Goal: Feedback & Contribution: Contribute content

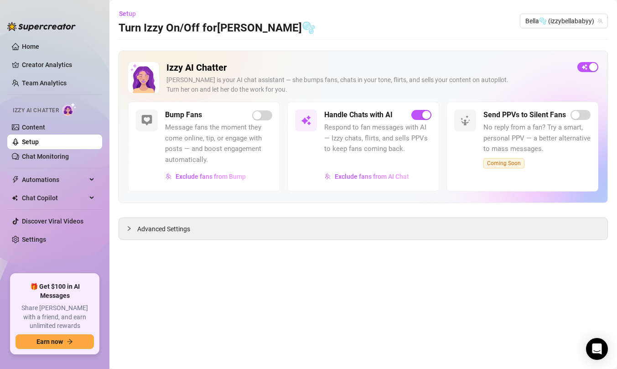
click at [38, 167] on ul "Home Creator Analytics Team Analytics Izzy AI Chatter Content Setup Chat Monito…" at bounding box center [54, 153] width 95 height 235
click at [38, 156] on link "Chat Monitoring" at bounding box center [45, 156] width 47 height 7
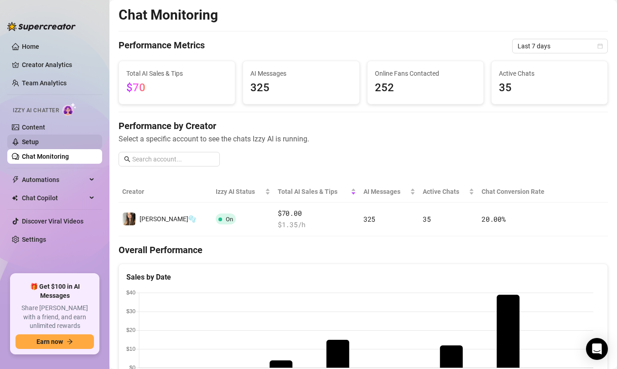
click at [28, 142] on link "Setup" at bounding box center [30, 141] width 17 height 7
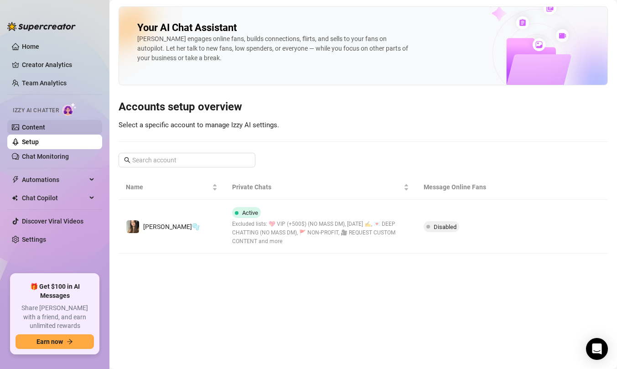
click at [26, 128] on link "Content" at bounding box center [33, 127] width 23 height 7
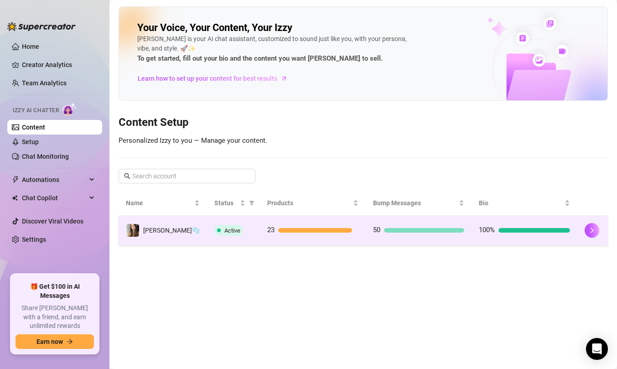
click at [577, 217] on td at bounding box center [592, 231] width 31 height 30
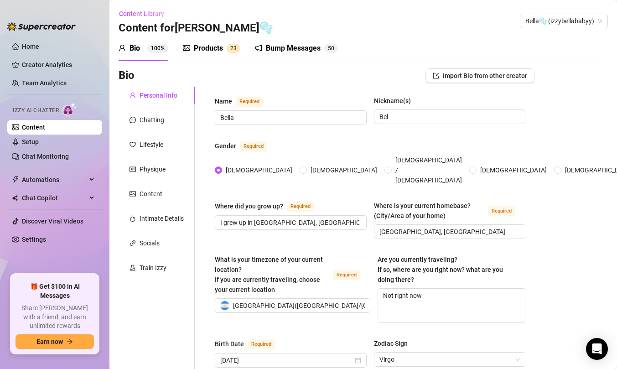
click at [278, 52] on div "Bump Messages" at bounding box center [293, 48] width 55 height 11
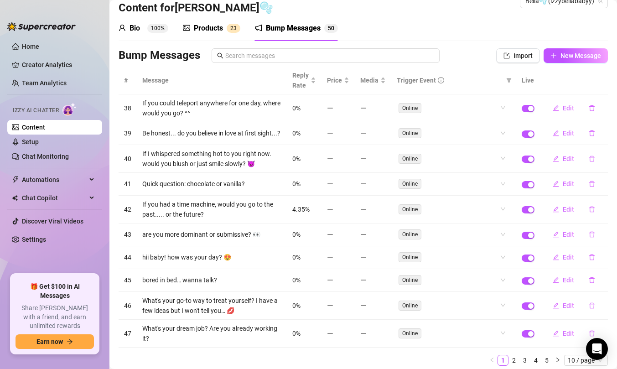
scroll to position [57, 0]
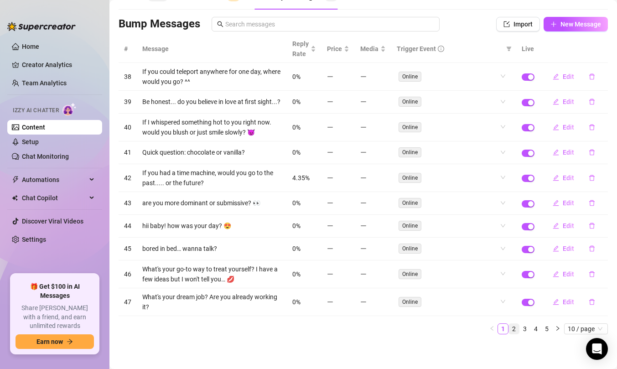
click at [509, 329] on link "2" at bounding box center [514, 329] width 10 height 10
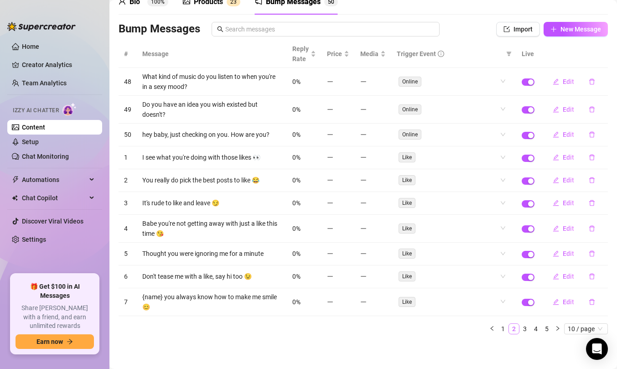
scroll to position [47, 0]
click at [522, 332] on link "3" at bounding box center [525, 329] width 10 height 10
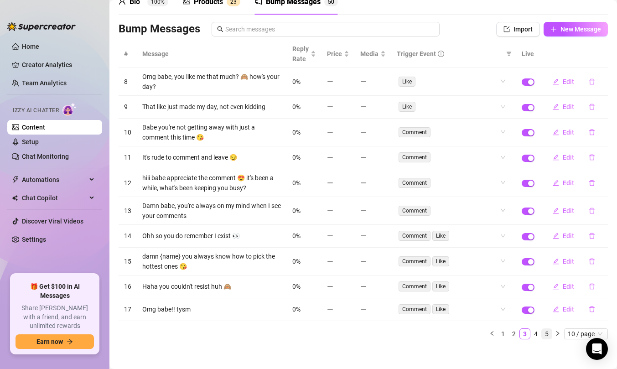
click at [542, 329] on link "5" at bounding box center [547, 334] width 10 height 10
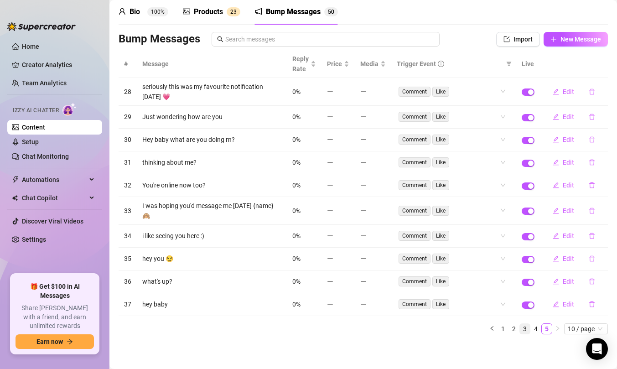
click at [520, 330] on link "3" at bounding box center [525, 329] width 10 height 10
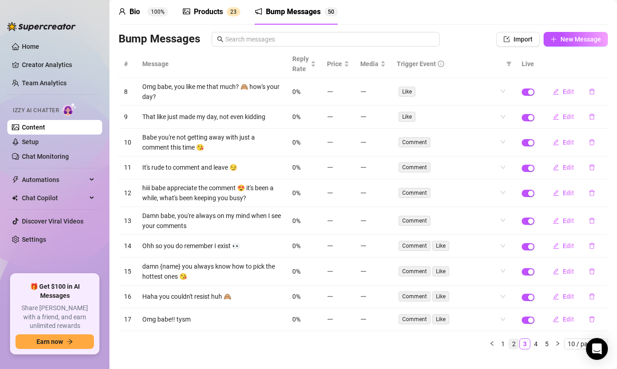
click at [509, 344] on link "2" at bounding box center [514, 344] width 10 height 10
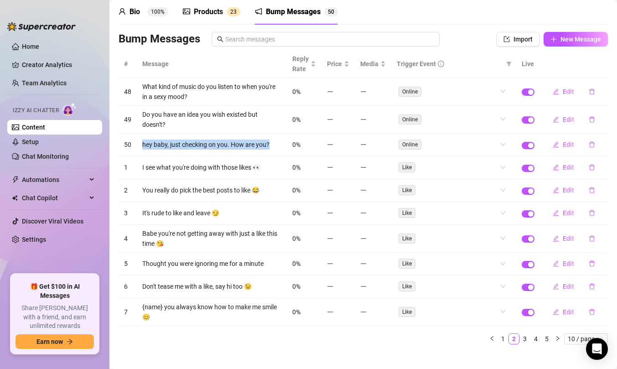
drag, startPoint x: 139, startPoint y: 144, endPoint x: 270, endPoint y: 147, distance: 131.4
click at [270, 147] on td "hey baby, just checking on you. How are you?" at bounding box center [212, 145] width 150 height 23
copy td "hey baby, just checking on you. How are you?"
click at [39, 146] on link "Setup" at bounding box center [30, 141] width 17 height 7
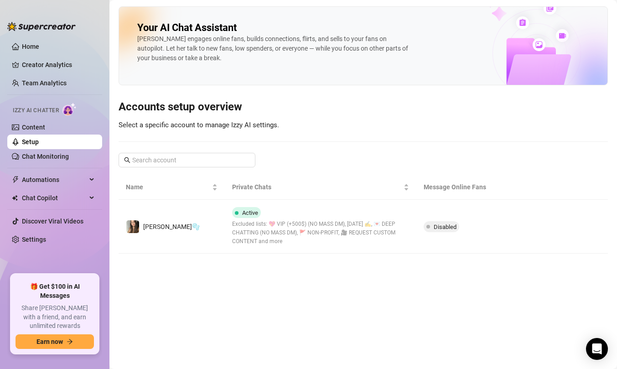
click at [79, 165] on ul "Home Creator Analytics Team Analytics Izzy AI Chatter Content Setup Chat Monito…" at bounding box center [54, 153] width 95 height 235
click at [69, 160] on link "Chat Monitoring" at bounding box center [45, 156] width 47 height 7
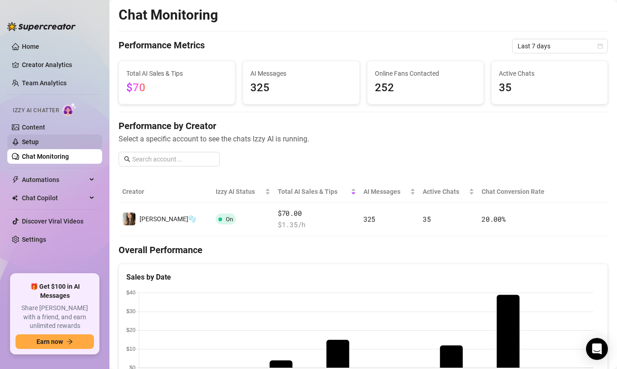
click at [32, 142] on link "Setup" at bounding box center [30, 141] width 17 height 7
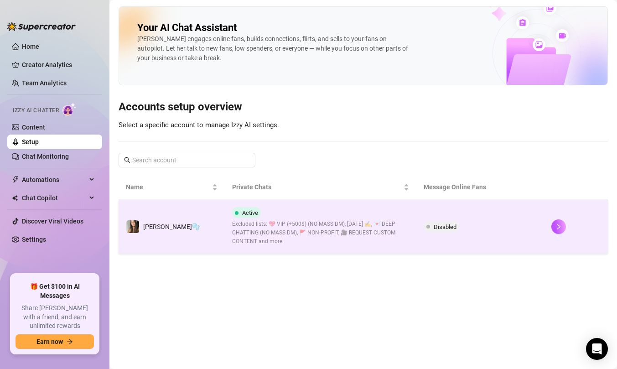
click at [467, 226] on td "Disabled" at bounding box center [480, 227] width 128 height 54
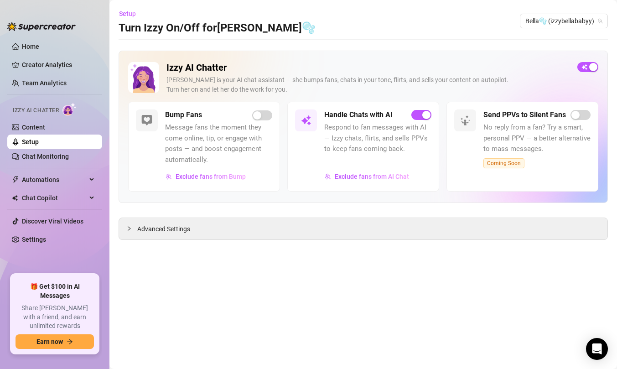
click at [251, 117] on div "Bump Fans" at bounding box center [218, 114] width 107 height 11
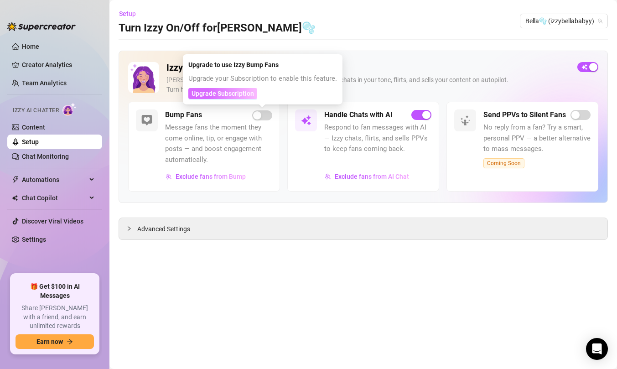
click at [227, 88] on button "Upgrade Subscription" at bounding box center [222, 93] width 69 height 11
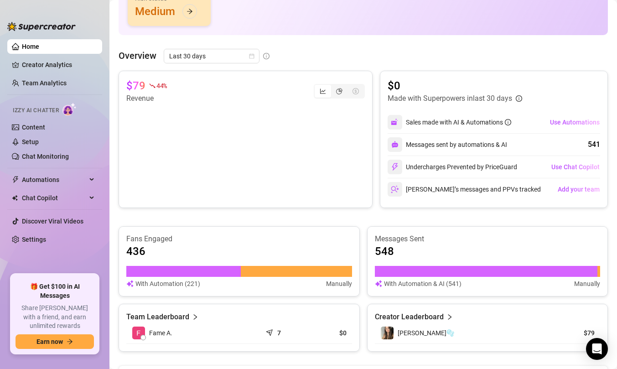
scroll to position [324, 0]
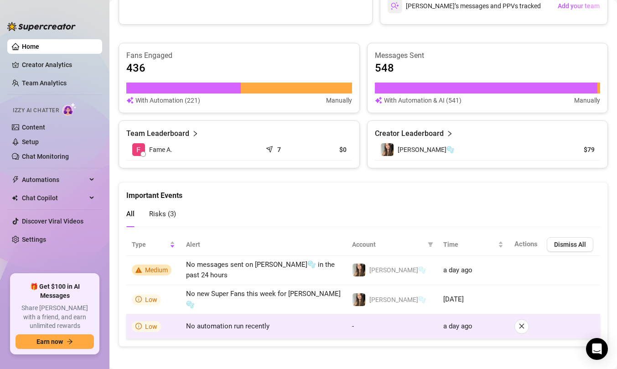
click at [412, 328] on td "-" at bounding box center [392, 326] width 91 height 25
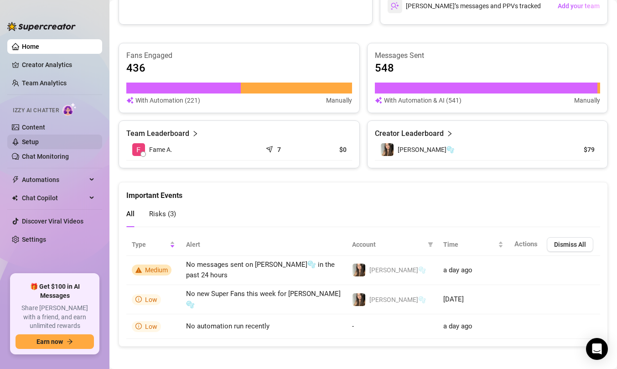
click at [22, 140] on link "Setup" at bounding box center [30, 141] width 17 height 7
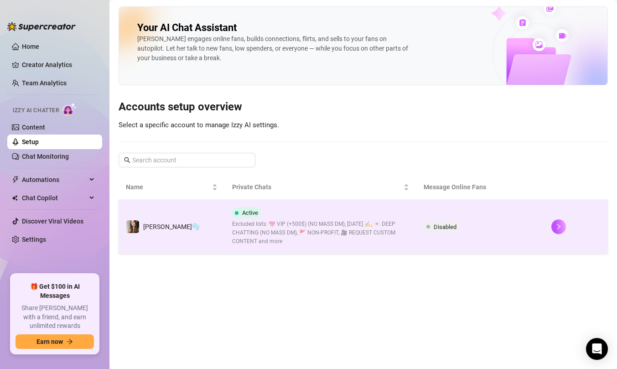
click at [270, 221] on span "Excluded lists: 💖 VIP (+500$) (NO MASS DM), [DATE] ✍️, 💌 DEEP CHATTING (NO MASS…" at bounding box center [320, 233] width 177 height 26
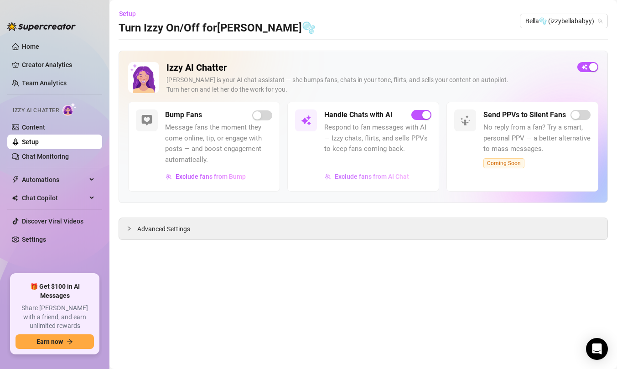
click at [344, 178] on span "Exclude fans from AI Chat" at bounding box center [372, 176] width 74 height 7
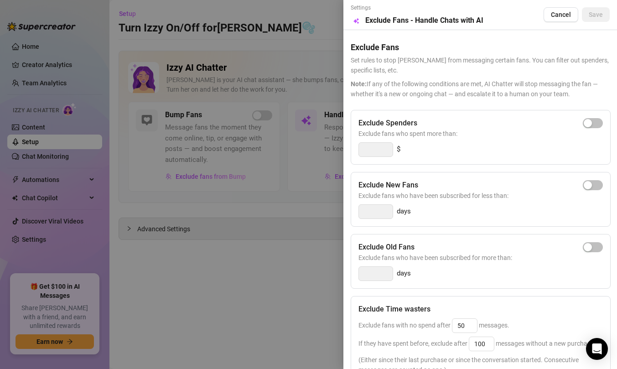
scroll to position [194, 0]
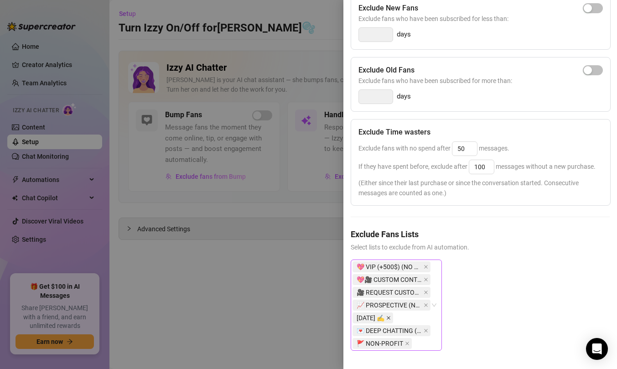
click at [386, 313] on span at bounding box center [388, 318] width 5 height 10
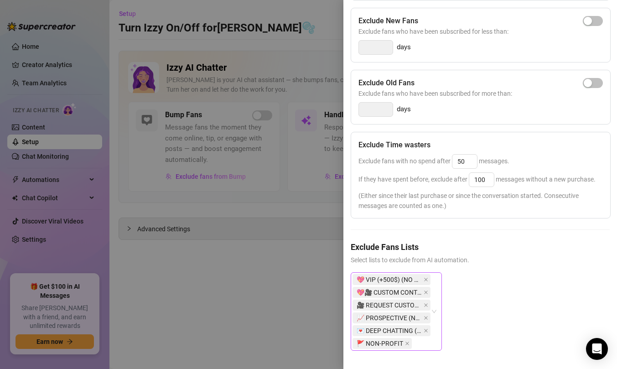
click at [401, 338] on span "🚩 NON-PROFIT" at bounding box center [380, 343] width 47 height 10
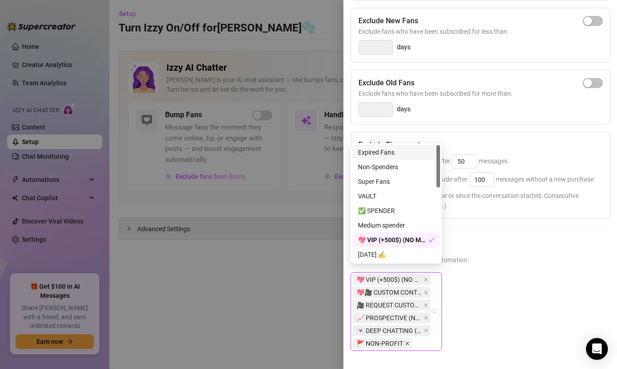
click at [406, 341] on icon "close" at bounding box center [407, 343] width 5 height 5
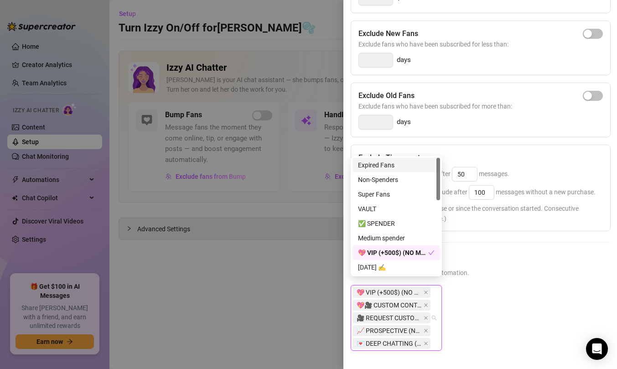
scroll to position [168, 0]
click at [454, 330] on div "💖 VIP (+500$) (NO MASS DM) 💖🎥 CUSTOM CONTENT 🎥 REQUEST CUSTOM CONTENT 📈 PROSPEC…" at bounding box center [480, 325] width 259 height 80
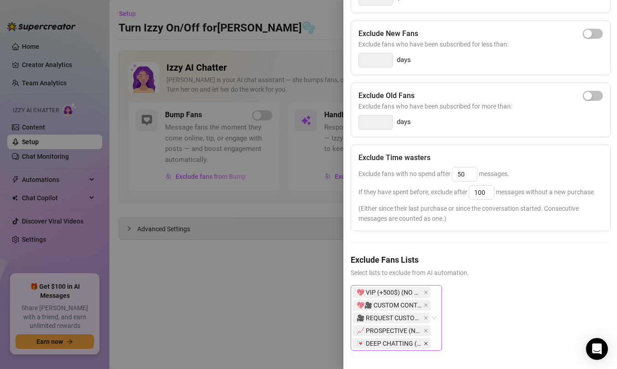
click at [426, 341] on icon "close" at bounding box center [426, 343] width 5 height 5
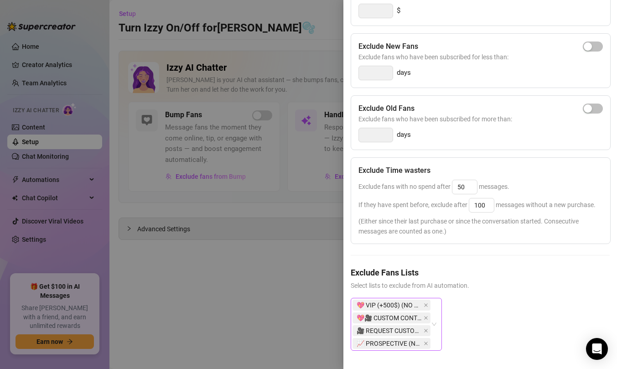
scroll to position [0, 0]
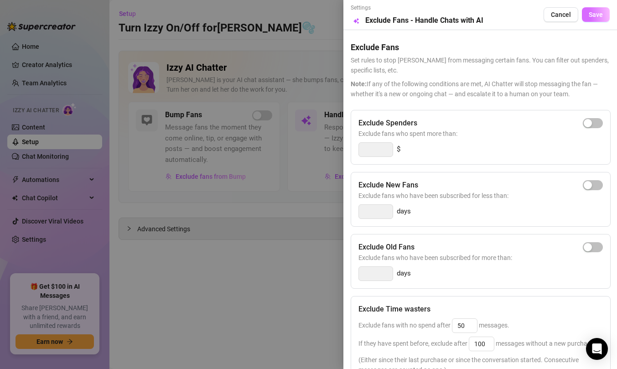
click at [591, 20] on button "Save" at bounding box center [596, 14] width 28 height 15
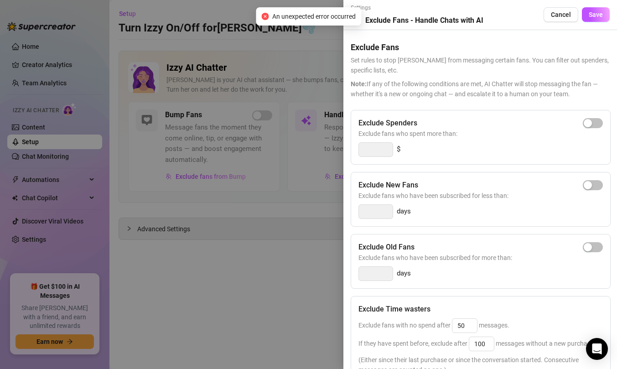
click at [583, 24] on div "Settings Preview Exclude Fans - Handle Chats with AI Cancel Save" at bounding box center [480, 15] width 259 height 22
click at [589, 17] on span "Save" at bounding box center [596, 14] width 14 height 7
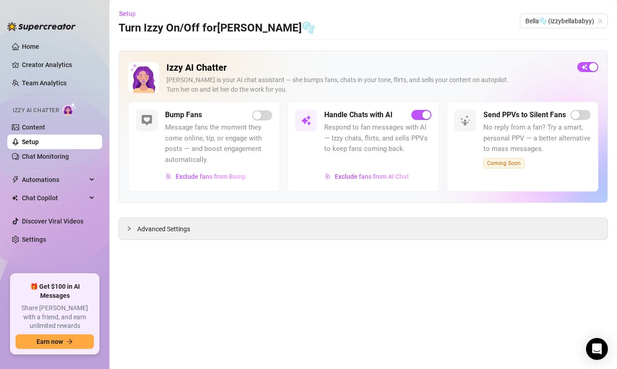
click at [404, 23] on div "Setup Turn Izzy On/Off for Bella🫧 Bella🫧 (izzybellababyy)" at bounding box center [363, 20] width 489 height 29
click at [45, 126] on link "Content" at bounding box center [33, 127] width 23 height 7
click at [39, 146] on link "Setup" at bounding box center [30, 141] width 17 height 7
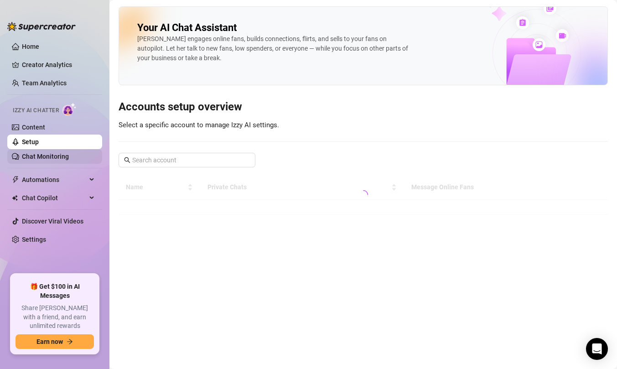
click at [43, 155] on link "Chat Monitoring" at bounding box center [45, 156] width 47 height 7
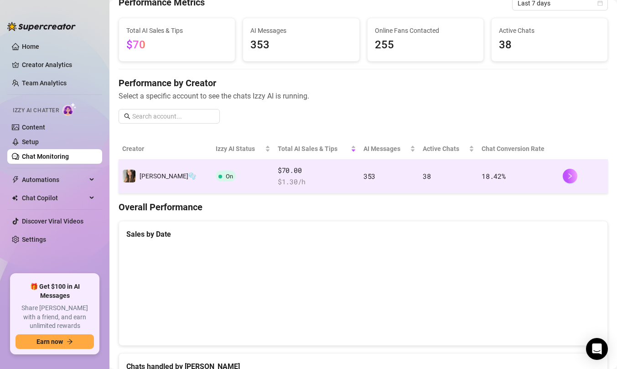
click at [589, 173] on div at bounding box center [584, 176] width 42 height 15
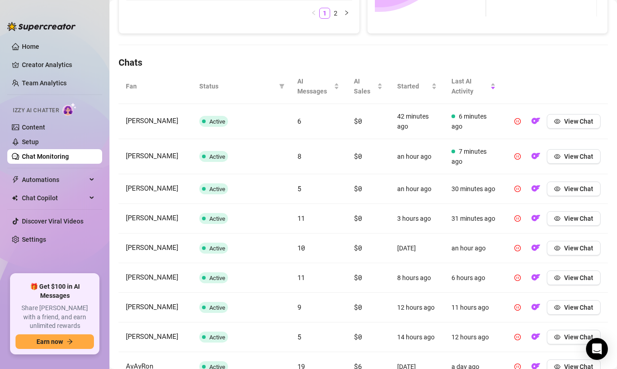
scroll to position [280, 0]
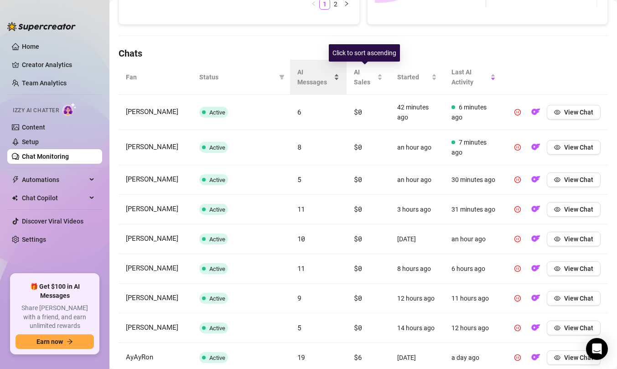
click at [330, 80] on div "AI Messages" at bounding box center [318, 77] width 42 height 20
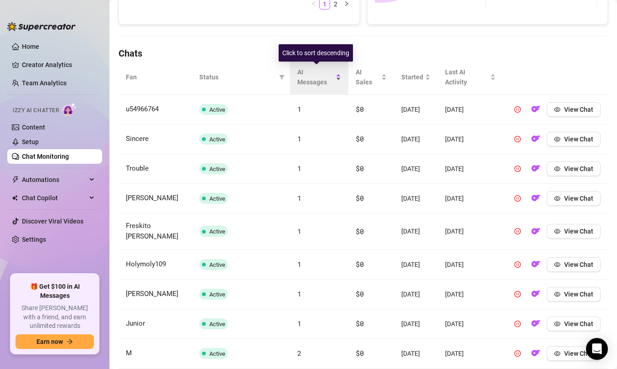
click at [329, 80] on span "AI Messages" at bounding box center [315, 77] width 37 height 20
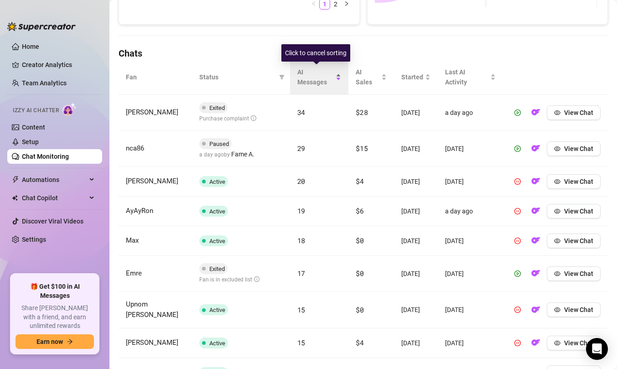
click at [318, 69] on span "AI Messages" at bounding box center [315, 77] width 37 height 20
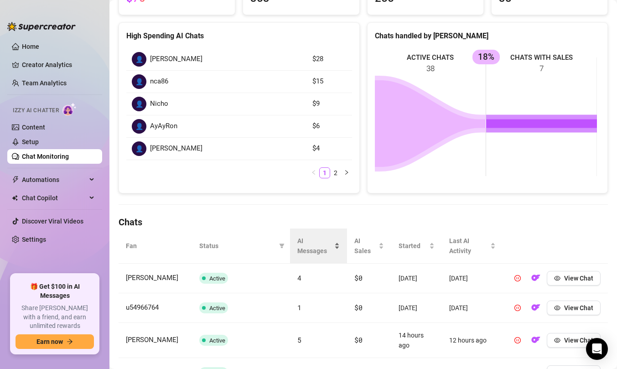
scroll to position [0, 0]
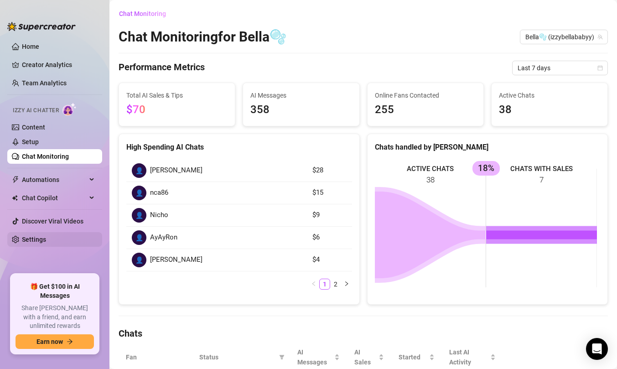
click at [46, 239] on link "Settings" at bounding box center [34, 239] width 24 height 7
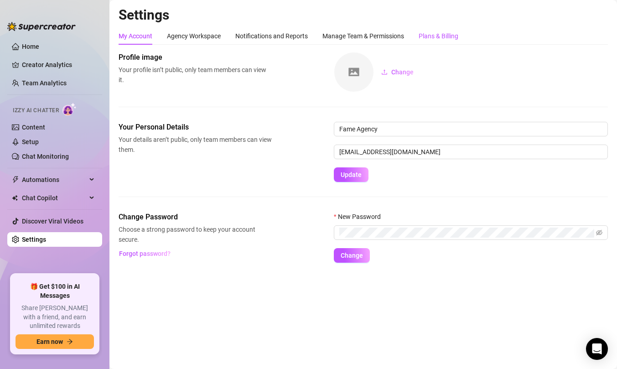
click at [421, 37] on div "Plans & Billing" at bounding box center [439, 36] width 40 height 10
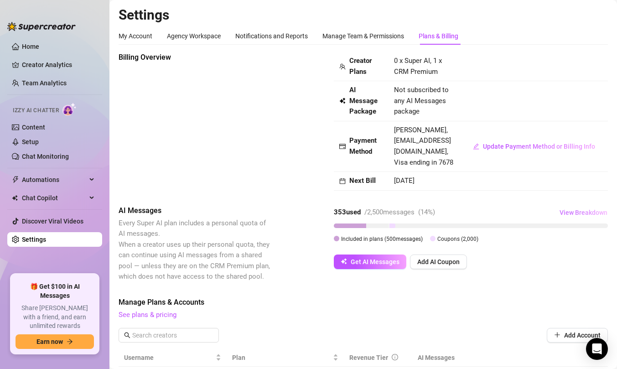
click at [572, 209] on span "View Breakdown" at bounding box center [584, 212] width 48 height 7
click at [580, 255] on div "Get AI Messages Add AI Coupon" at bounding box center [471, 262] width 274 height 15
click at [580, 212] on span "View Breakdown" at bounding box center [584, 212] width 48 height 7
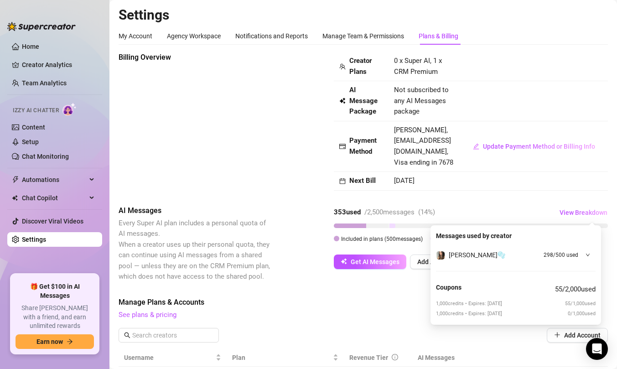
click at [588, 256] on icon "down" at bounding box center [588, 255] width 4 height 3
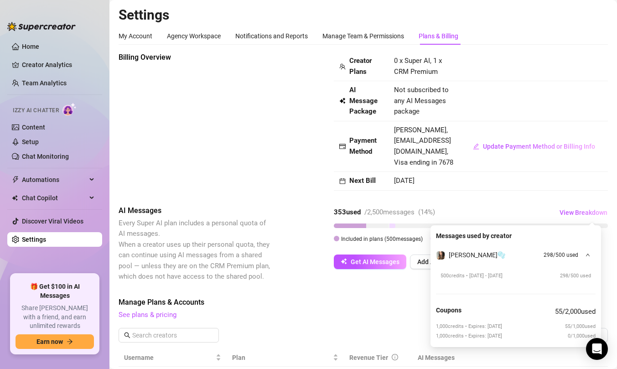
click at [588, 256] on icon "down" at bounding box center [588, 255] width 5 height 5
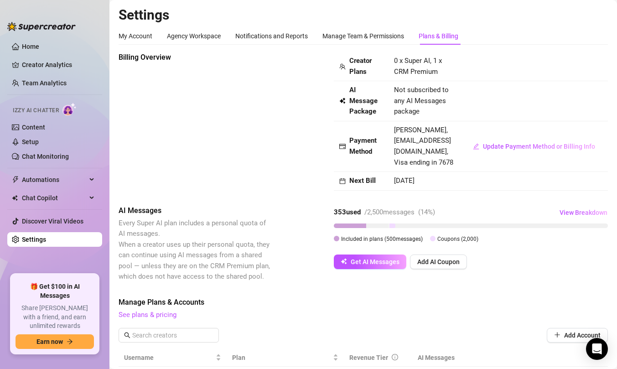
click at [376, 290] on div "Billing Overview Creator Plans 0 x Super AI, 1 x CRM Premium AI Message Package…" at bounding box center [363, 309] width 489 height 514
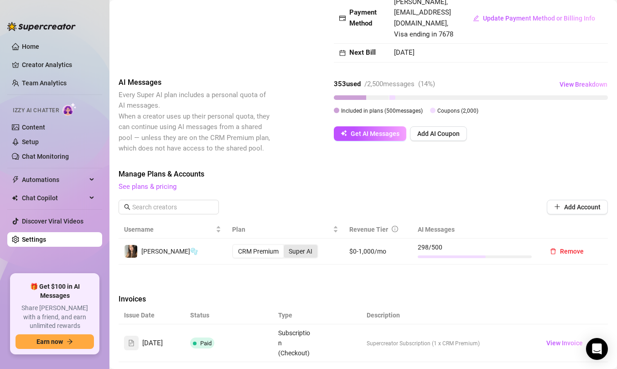
scroll to position [181, 0]
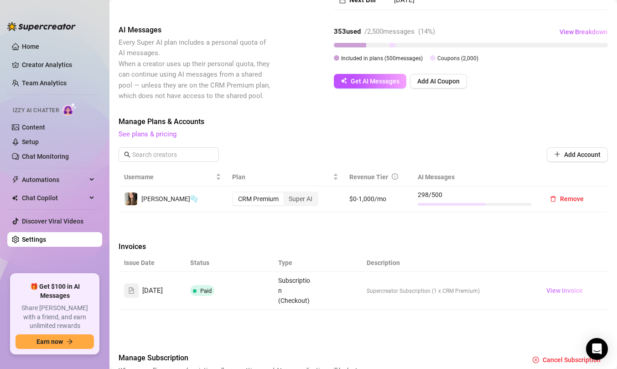
click at [556, 289] on span "View Invoice" at bounding box center [564, 291] width 36 height 10
click at [39, 138] on link "Setup" at bounding box center [30, 141] width 17 height 7
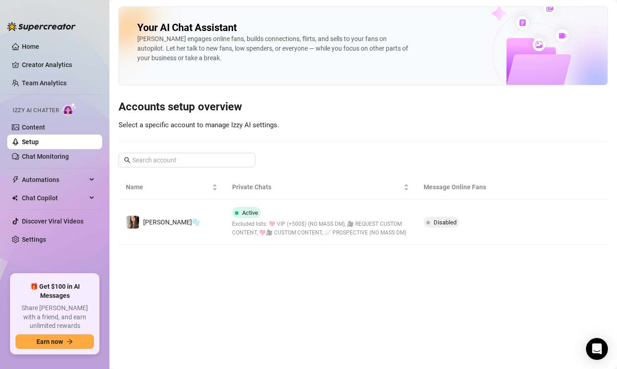
click at [46, 73] on ul "Home Creator Analytics Team Analytics Izzy AI Chatter Content Setup Chat Monito…" at bounding box center [54, 153] width 95 height 235
click at [47, 79] on link "Team Analytics" at bounding box center [44, 82] width 45 height 7
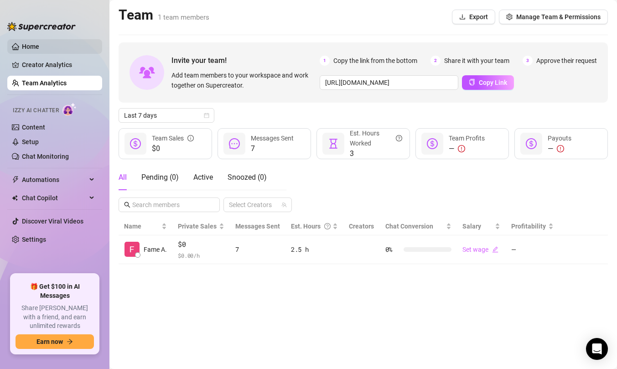
click at [39, 49] on link "Home" at bounding box center [30, 46] width 17 height 7
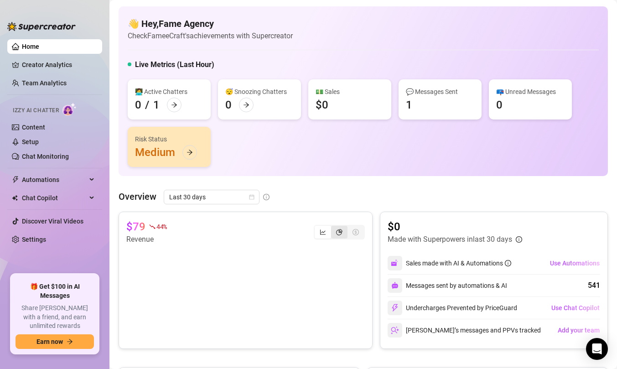
click at [337, 234] on div "segmented control" at bounding box center [339, 232] width 16 height 13
click at [333, 227] on input "segmented control" at bounding box center [333, 227] width 0 height 0
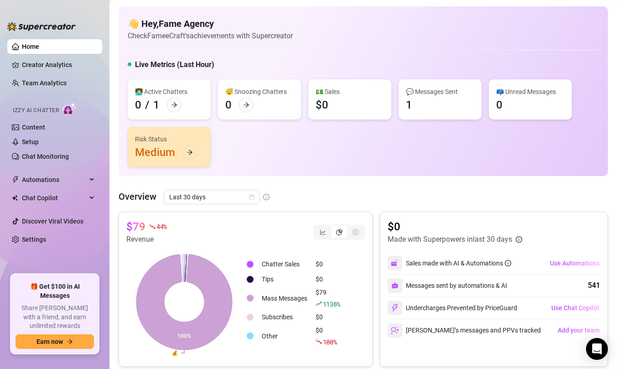
click at [348, 236] on div "segmented control" at bounding box center [356, 232] width 16 height 13
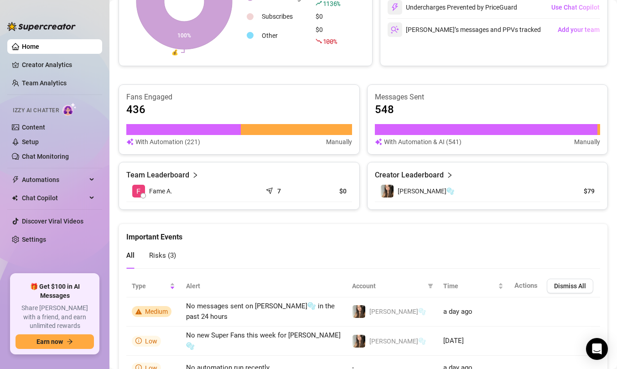
scroll to position [314, 0]
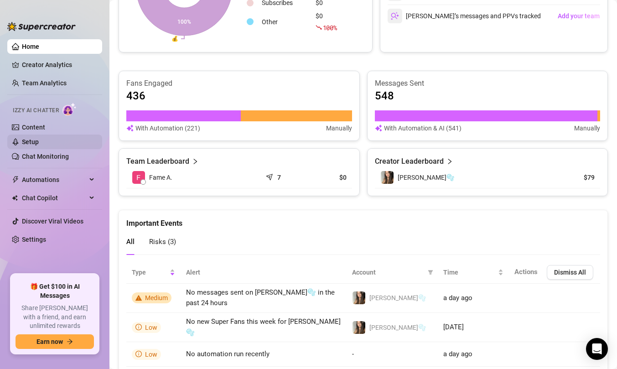
click at [39, 140] on link "Setup" at bounding box center [30, 141] width 17 height 7
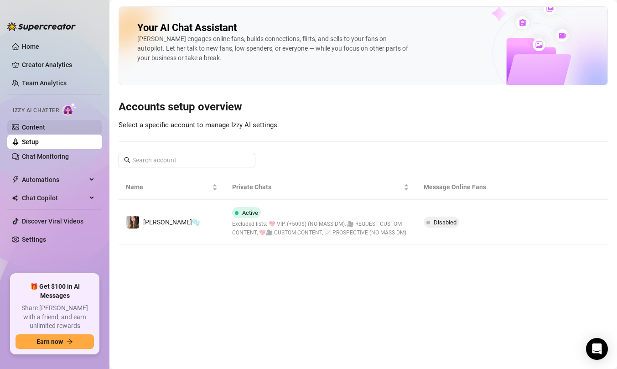
click at [41, 131] on link "Content" at bounding box center [33, 127] width 23 height 7
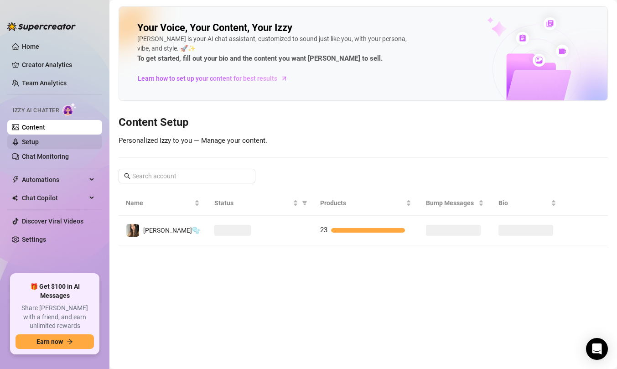
click at [39, 140] on link "Setup" at bounding box center [30, 141] width 17 height 7
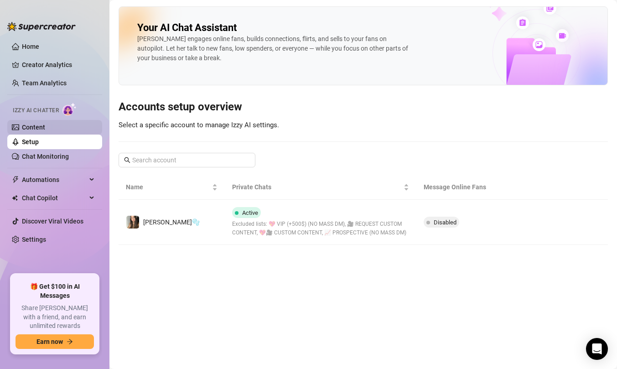
click at [45, 131] on link "Content" at bounding box center [33, 127] width 23 height 7
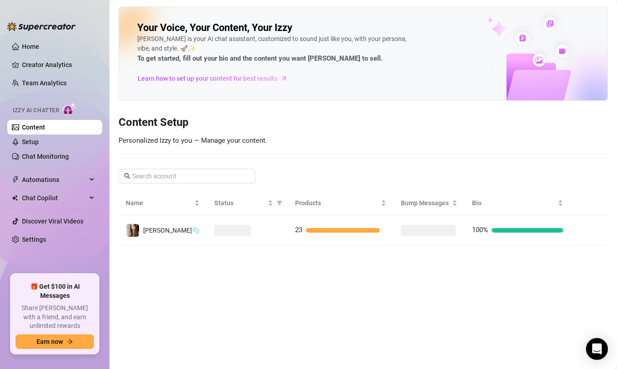
click at [542, 249] on main "Your Voice, Your Content, Your [PERSON_NAME] is your AI chat assistant, customi…" at bounding box center [363, 184] width 508 height 369
click at [546, 240] on td "100%" at bounding box center [525, 231] width 106 height 30
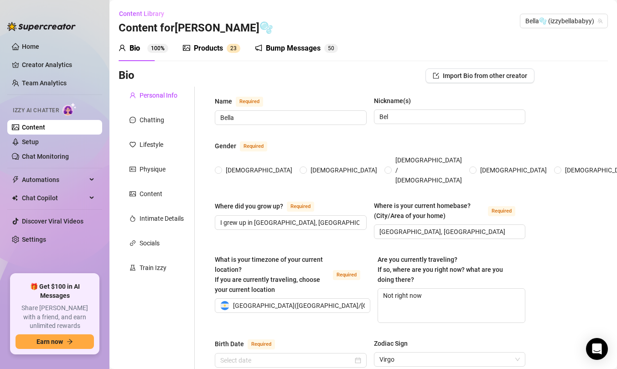
radio input "true"
type input "[DATE]"
click at [210, 60] on div "Products 2 3" at bounding box center [211, 49] width 57 height 26
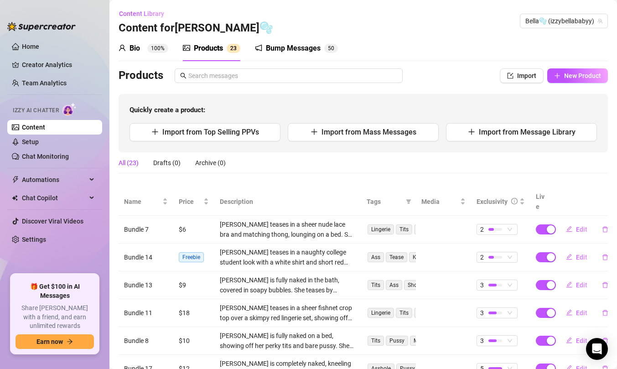
click at [209, 52] on div "Products" at bounding box center [208, 48] width 29 height 11
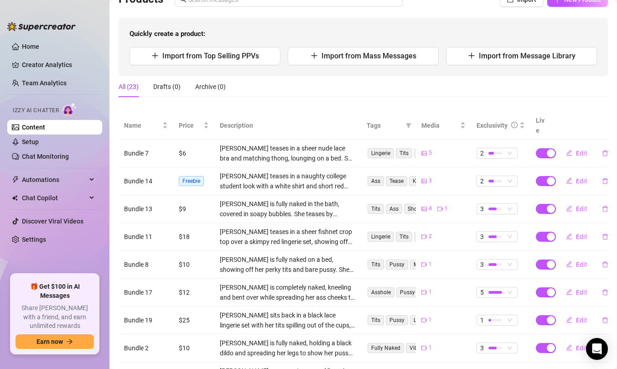
scroll to position [77, 0]
click at [576, 149] on span "Edit" at bounding box center [581, 152] width 11 height 7
type textarea "Type your message here..."
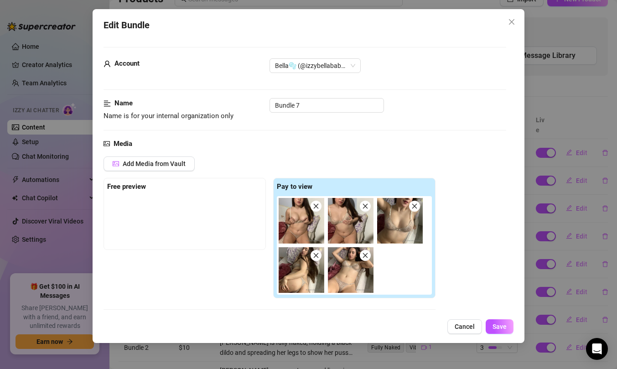
scroll to position [157, 0]
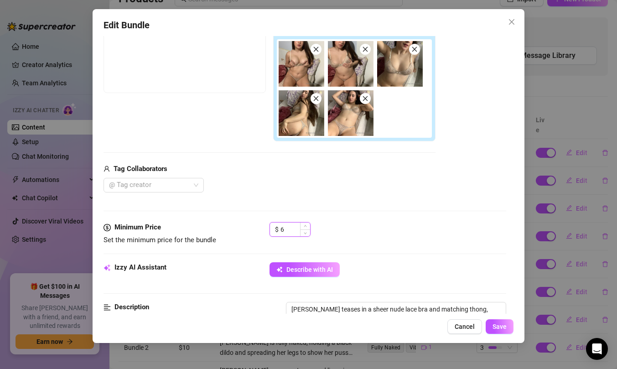
click at [294, 227] on input "6" at bounding box center [296, 230] width 30 height 14
type input "4"
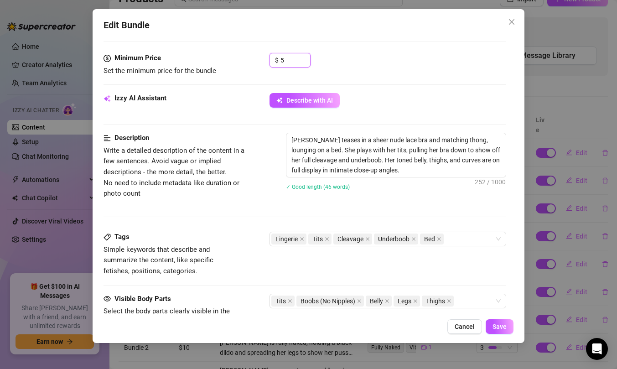
scroll to position [202, 0]
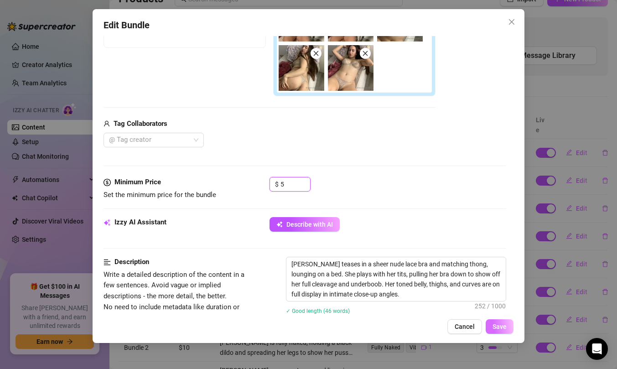
type input "5"
click at [500, 328] on span "Save" at bounding box center [500, 326] width 14 height 7
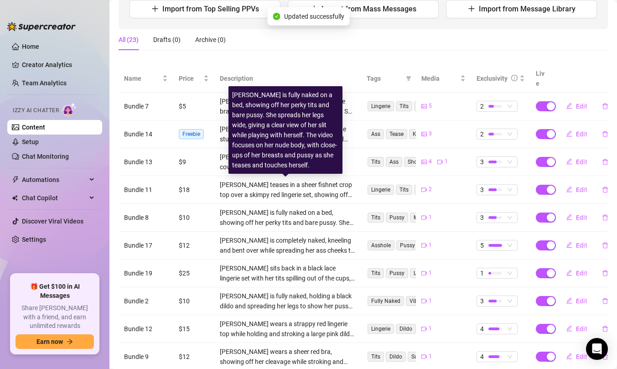
scroll to position [166, 0]
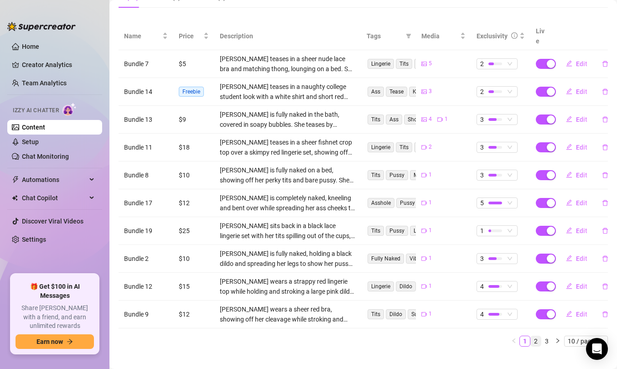
click at [533, 336] on link "2" at bounding box center [536, 341] width 10 height 10
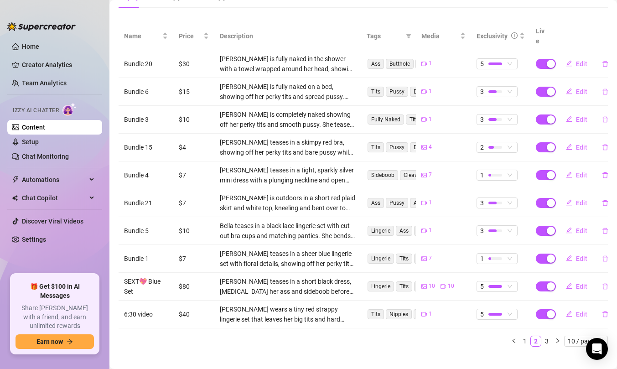
scroll to position [0, 0]
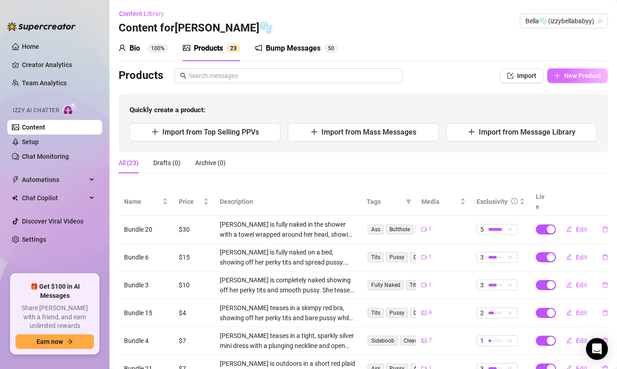
click at [554, 72] on span "button" at bounding box center [557, 75] width 6 height 7
type textarea "Type your message here..."
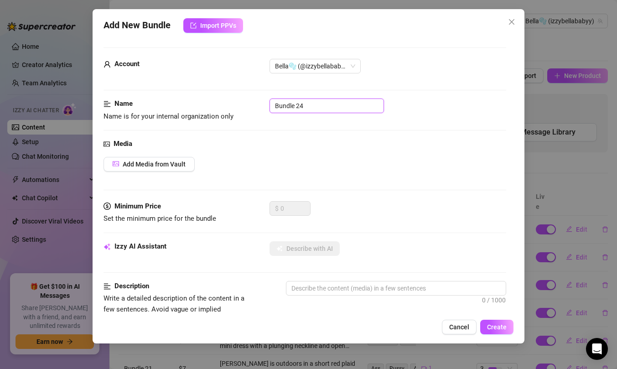
click at [298, 108] on input "Bundle 24" at bounding box center [327, 106] width 114 height 15
click at [150, 150] on div "Media Add Media from Vault" at bounding box center [305, 170] width 403 height 62
click at [148, 157] on button "Add Media from Vault" at bounding box center [149, 164] width 91 height 15
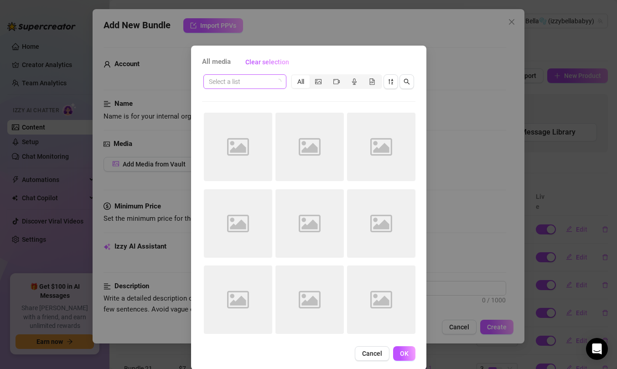
click at [232, 76] on input "search" at bounding box center [241, 82] width 64 height 14
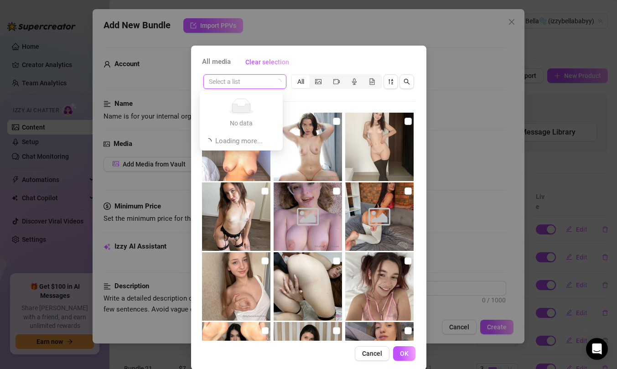
click at [245, 82] on input "search" at bounding box center [241, 82] width 64 height 14
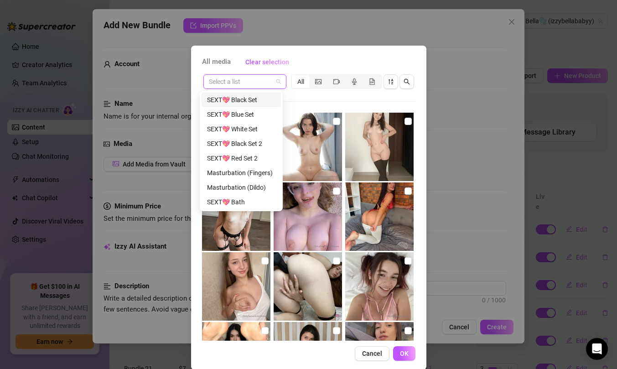
click at [239, 104] on div "SEXT💖 Black Set" at bounding box center [241, 100] width 68 height 10
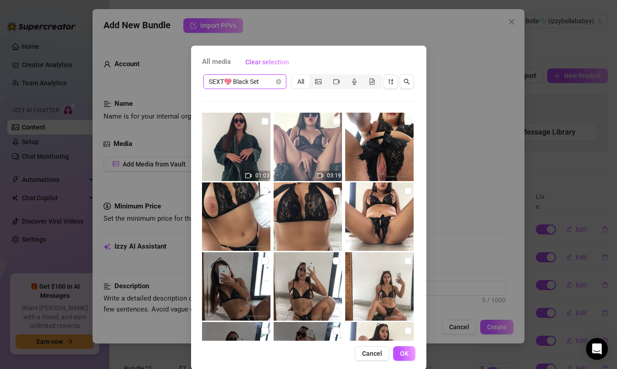
click at [244, 85] on span "SEXT💖 Black Set" at bounding box center [245, 82] width 72 height 14
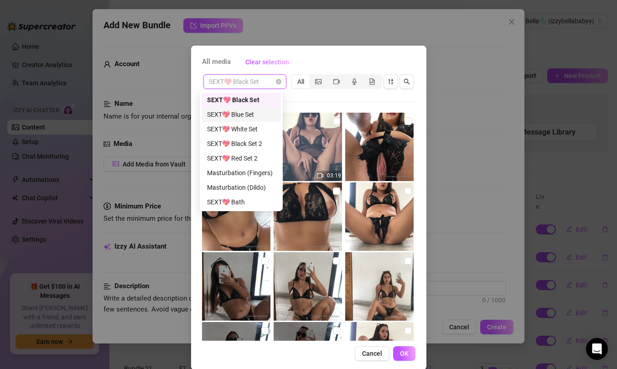
click at [243, 116] on div "SEXT💖 Blue Set" at bounding box center [241, 114] width 68 height 10
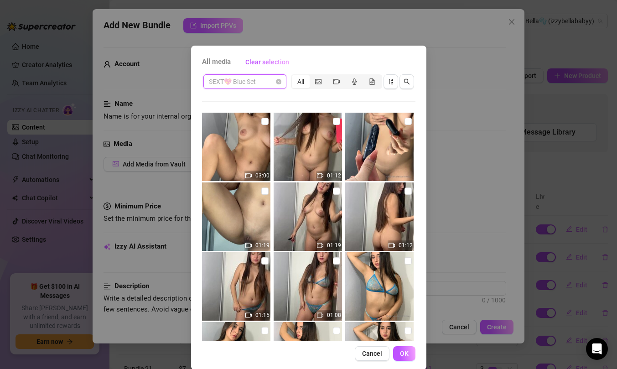
click at [257, 82] on span "SEXT💖 Blue Set" at bounding box center [245, 82] width 72 height 14
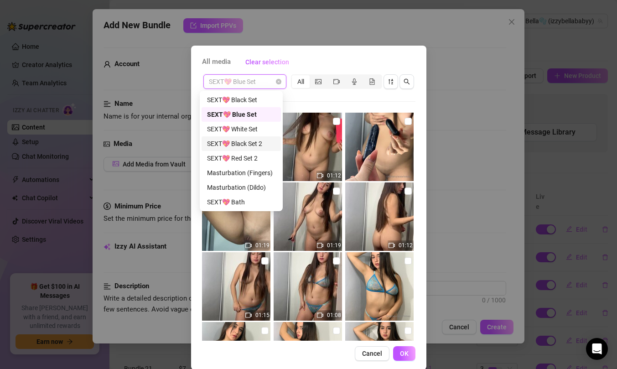
click at [252, 145] on div "SEXT💖 Black Set 2" at bounding box center [241, 144] width 68 height 10
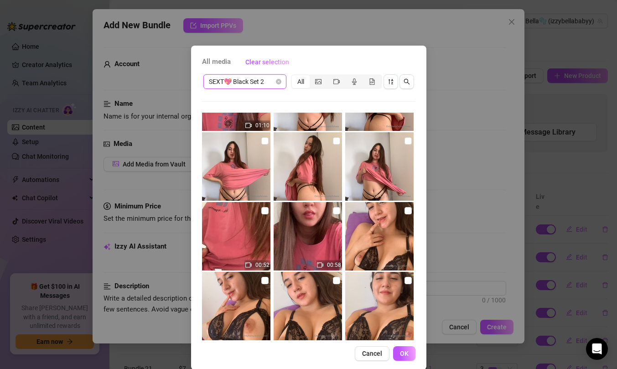
scroll to position [274, 0]
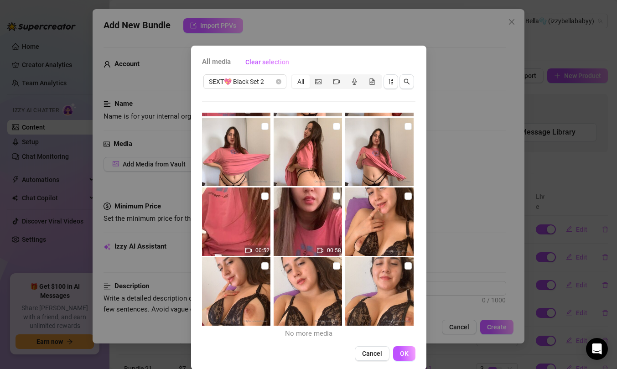
click at [296, 227] on img at bounding box center [308, 221] width 68 height 68
click at [303, 207] on img at bounding box center [308, 221] width 68 height 68
click at [333, 196] on input "checkbox" at bounding box center [336, 195] width 7 height 7
checkbox input "true"
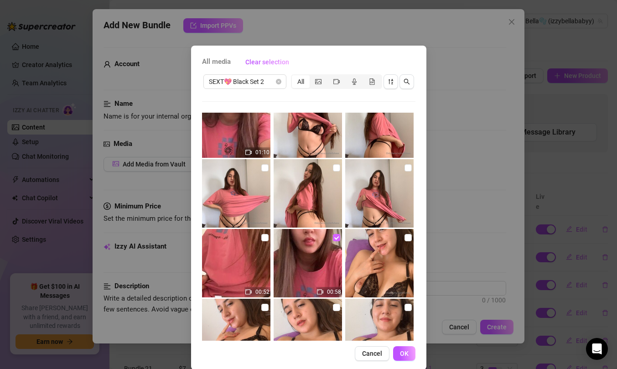
scroll to position [224, 0]
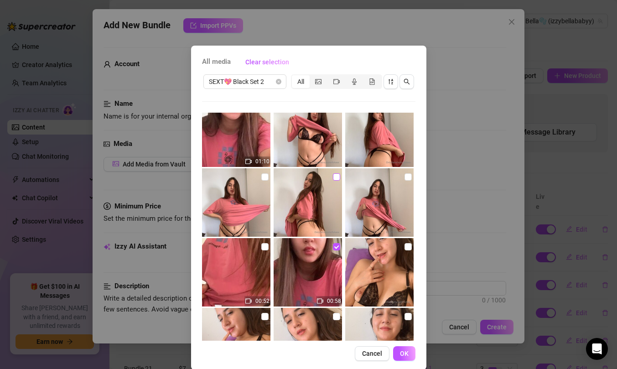
click at [333, 176] on input "checkbox" at bounding box center [336, 176] width 7 height 7
checkbox input "true"
click at [404, 174] on img at bounding box center [379, 202] width 68 height 68
checkbox input "true"
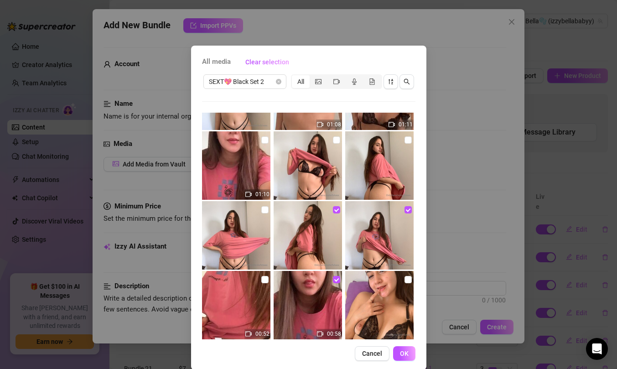
click at [398, 135] on div at bounding box center [380, 165] width 70 height 68
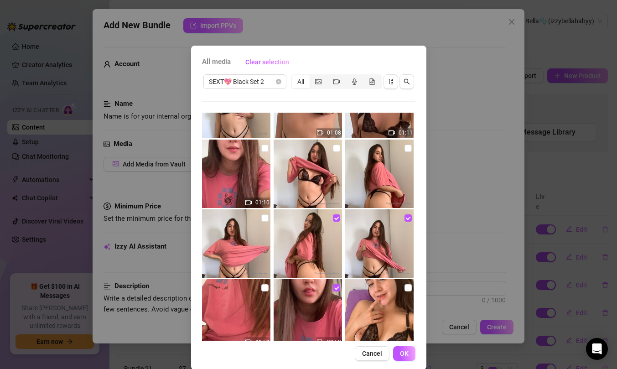
scroll to position [172, 0]
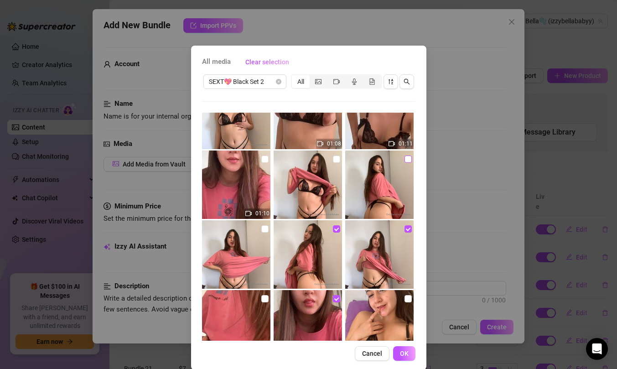
click at [405, 155] on label at bounding box center [408, 159] width 7 height 10
click at [405, 156] on input "checkbox" at bounding box center [408, 159] width 7 height 7
checkbox input "true"
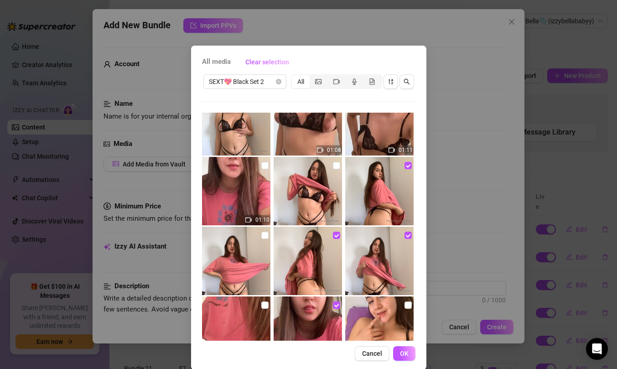
scroll to position [274, 0]
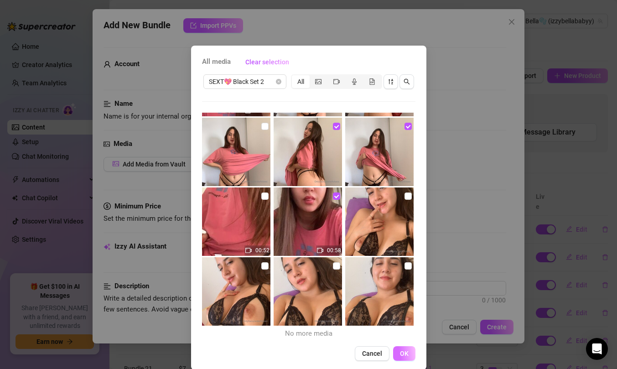
click at [400, 354] on span "OK" at bounding box center [404, 353] width 9 height 7
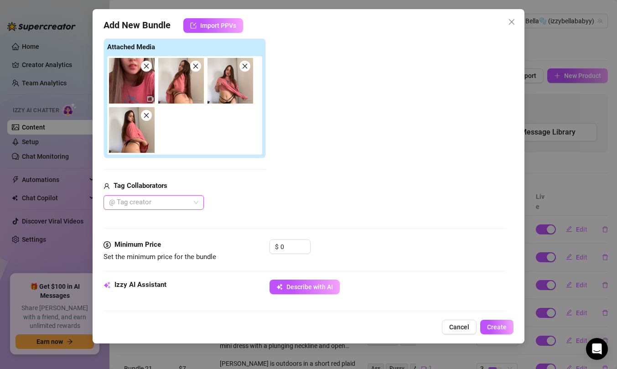
scroll to position [148, 0]
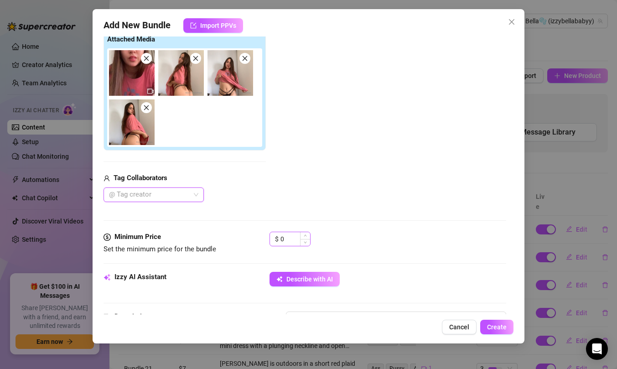
click at [300, 240] on span "Decrease Value" at bounding box center [305, 242] width 10 height 7
type input "7"
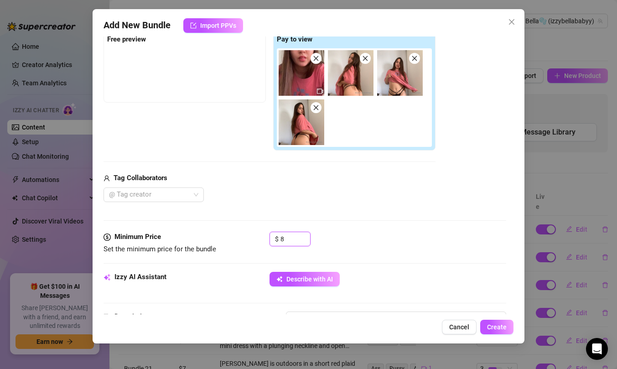
type input "8"
click at [371, 231] on div "Media Add Media from Vault Free preview Pay to view Tag Collaborators @ Tag cre…" at bounding box center [305, 111] width 403 height 241
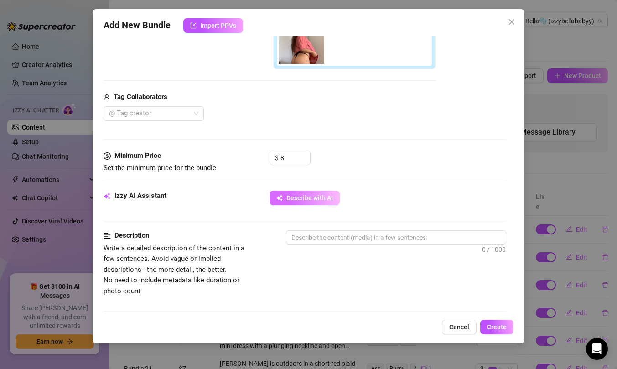
click at [300, 203] on button "Describe with AI" at bounding box center [305, 198] width 70 height 15
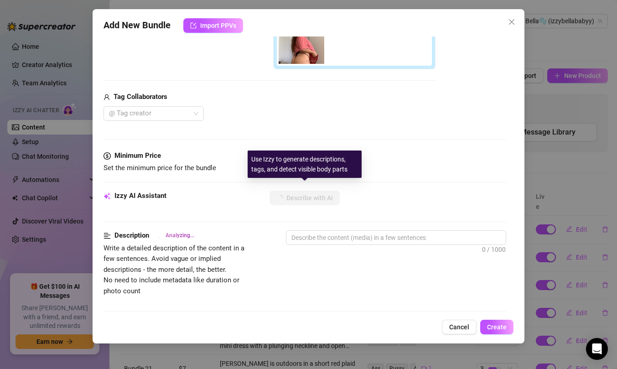
scroll to position [550, 0]
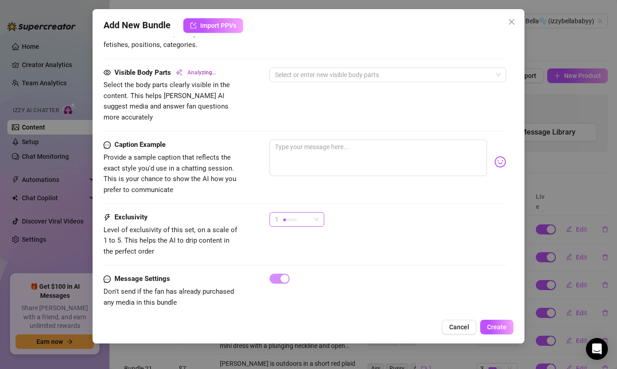
click at [316, 213] on span "1" at bounding box center [297, 220] width 44 height 14
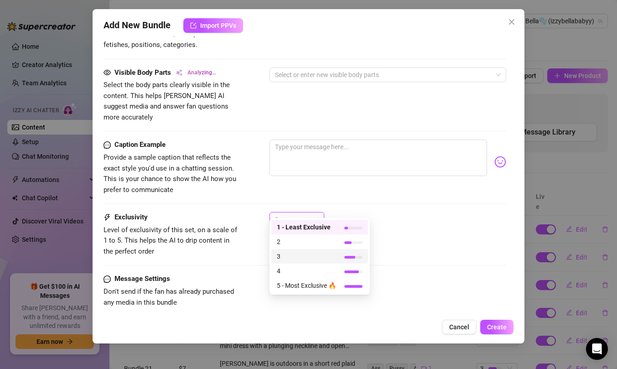
click at [316, 256] on span "3" at bounding box center [306, 256] width 59 height 10
click at [301, 213] on div "3" at bounding box center [293, 220] width 36 height 14
click at [377, 212] on div "3 3" at bounding box center [388, 223] width 237 height 23
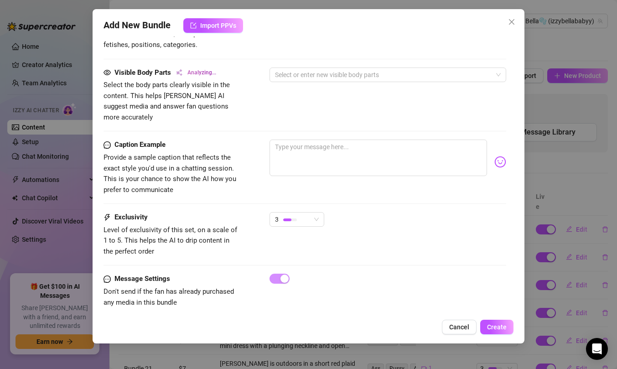
scroll to position [507, 0]
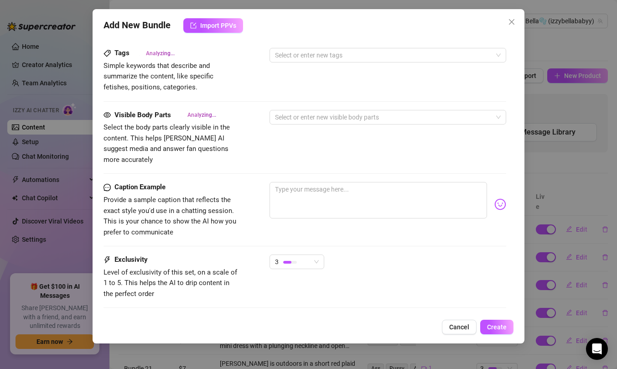
type textarea "Bella"
type textarea "Bella teases"
type textarea "Bella teases in"
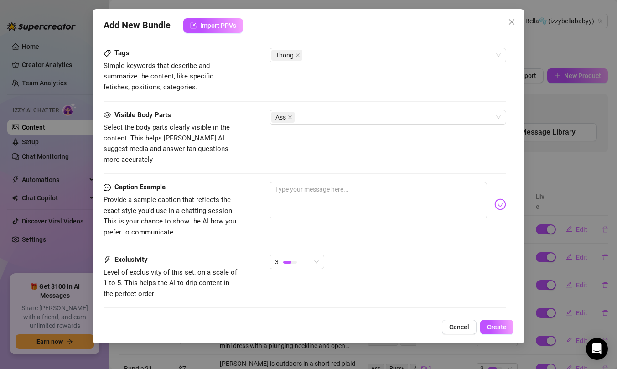
type textarea "Bella teases in"
type textarea "Bella teases in a"
type textarea "[PERSON_NAME] teases in a loose"
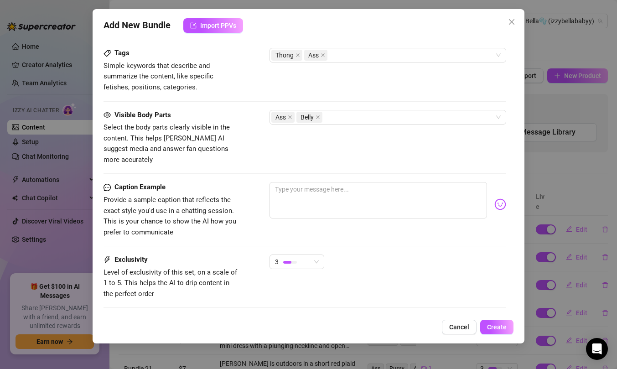
type textarea "[PERSON_NAME] teases in a loose pink"
type textarea "[PERSON_NAME] teases in a loose pink t-shirt"
type textarea "[PERSON_NAME] teases in a loose pink t-shirt and"
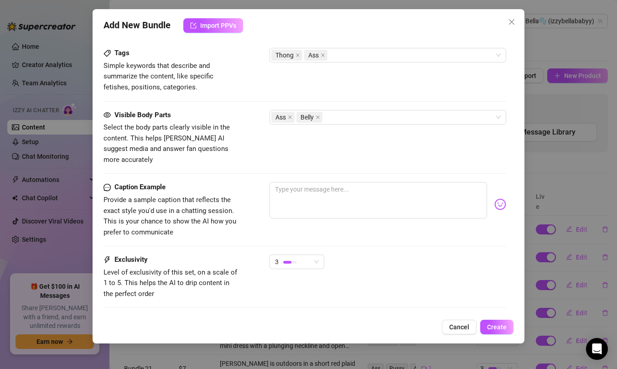
type textarea "[PERSON_NAME] teases in a loose pink t-shirt and"
type textarea "[PERSON_NAME] teases in a loose pink t-shirt and black"
type textarea "[PERSON_NAME] teases in a loose pink t-shirt and black lace"
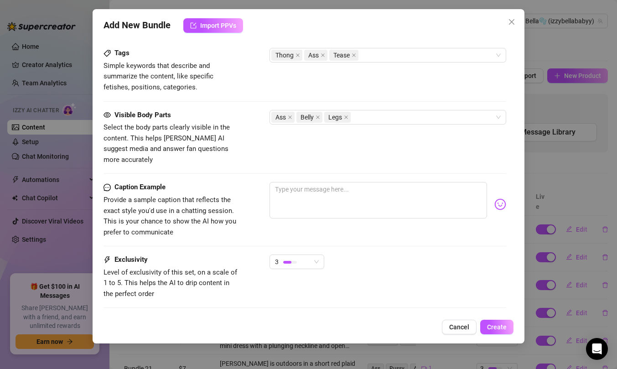
type textarea "Bella teases in a loose pink t-shirt and black lace thong,"
type textarea "Bella teases in a loose pink t-shirt and black lace thong, lifting"
type textarea "[PERSON_NAME] teases in a loose pink t-shirt and black lace thong, lifting her"
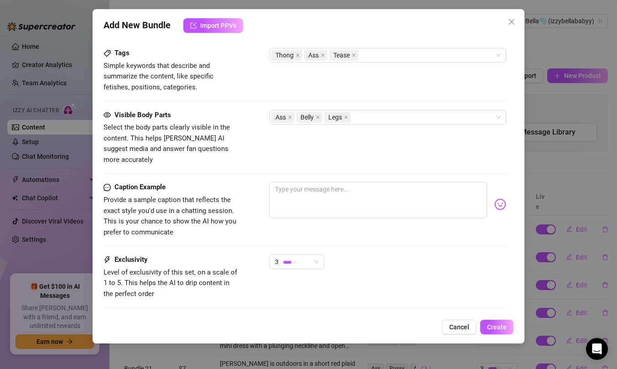
type textarea "[PERSON_NAME] teases in a loose pink t-shirt and black lace thong, lifting her"
type textarea "[PERSON_NAME] teases in a loose pink t-shirt and black lace thong, lifting her …"
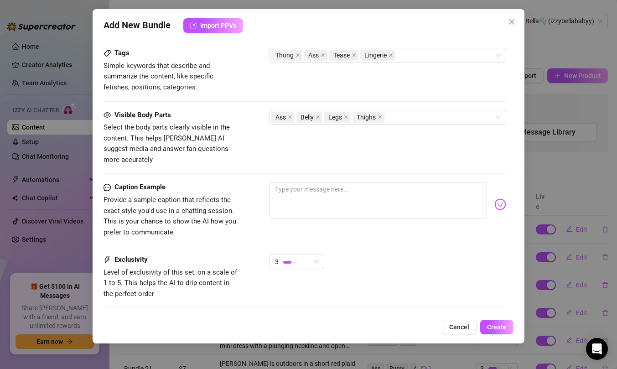
type textarea "[PERSON_NAME] teases in a loose pink t-shirt and black lace thong, lifting her …"
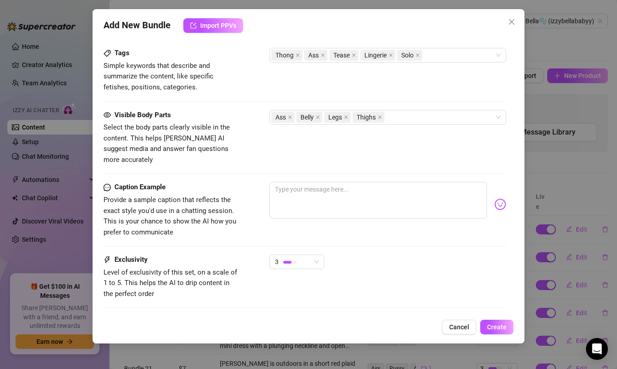
type textarea "[PERSON_NAME] teases in a loose pink t-shirt and black lace thong, lifting her …"
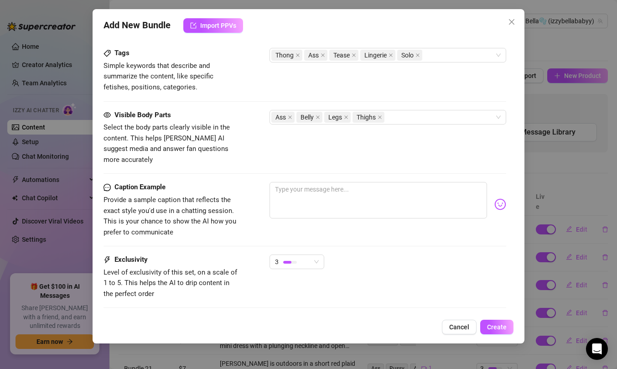
type textarea "[PERSON_NAME] teases in a loose pink t-shirt and black lace thong, lifting her …"
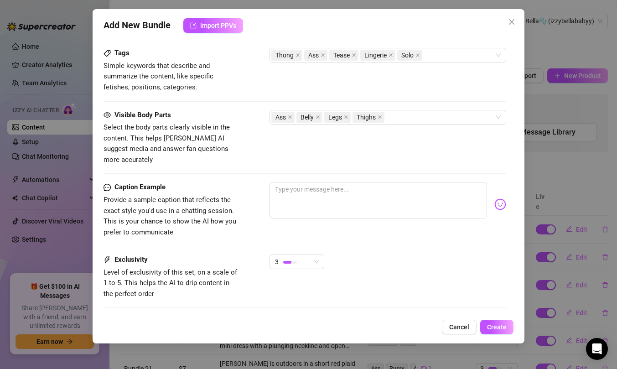
type textarea "[PERSON_NAME] teases in a loose pink t-shirt and black lace thong, lifting her …"
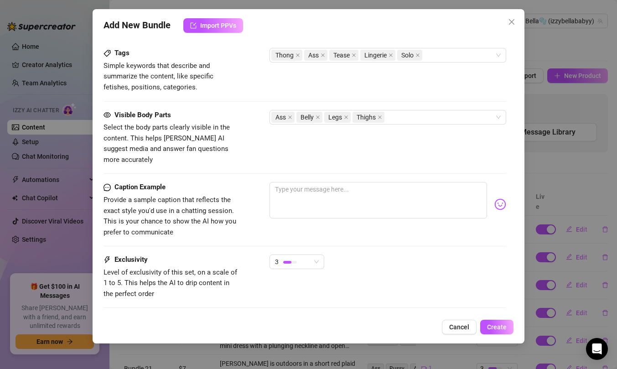
type textarea "[PERSON_NAME] teases in a loose pink t-shirt and black lace thong, lifting her …"
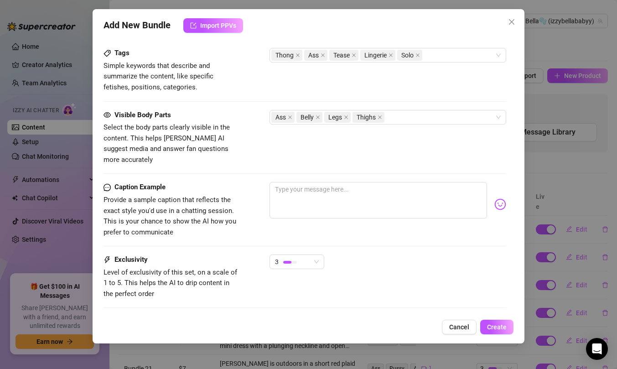
type textarea "[PERSON_NAME] teases in a loose pink t-shirt and black lace thong, lifting her …"
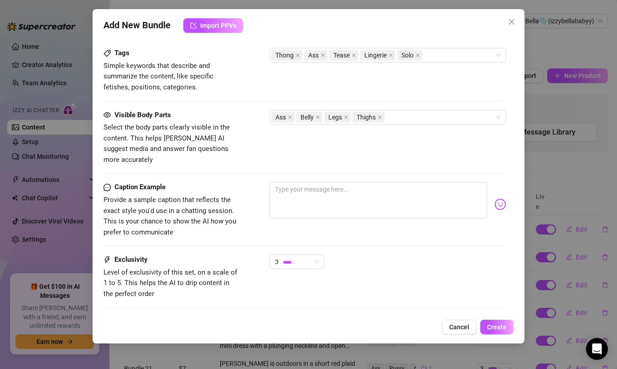
type textarea "[PERSON_NAME] teases in a loose pink t-shirt and black lace thong, lifting her …"
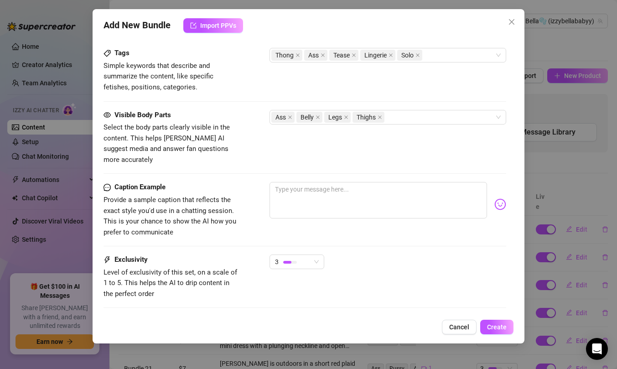
type textarea "[PERSON_NAME] teases in a loose pink t-shirt and black lace thong, lifting her …"
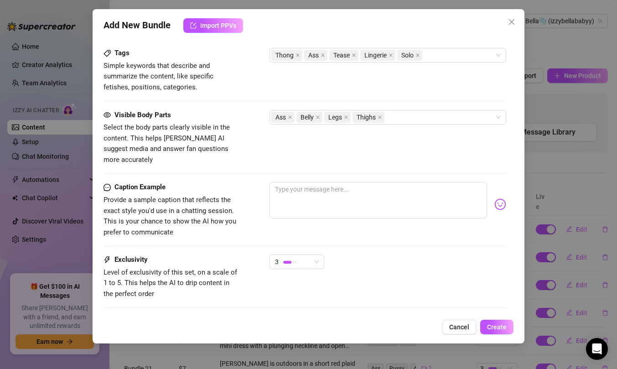
type textarea "[PERSON_NAME] teases in a loose pink t-shirt and black lace thong, lifting her …"
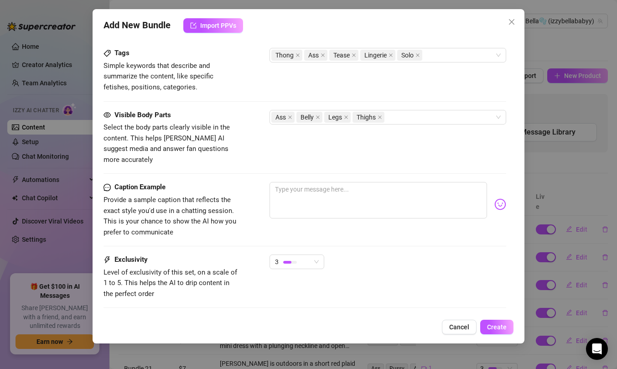
type textarea "[PERSON_NAME] teases in a loose pink t-shirt and black lace thong, lifting her …"
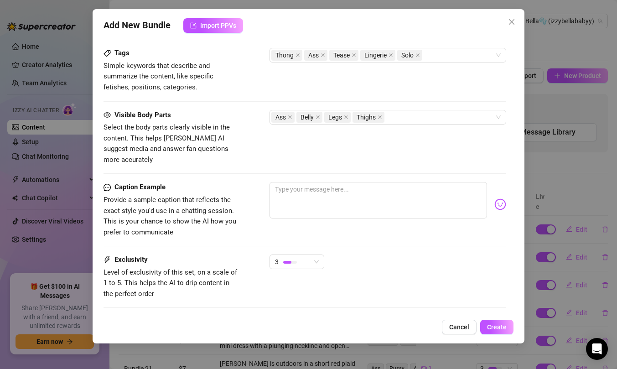
type textarea "[PERSON_NAME] teases in a loose pink t-shirt and black lace thong, lifting her …"
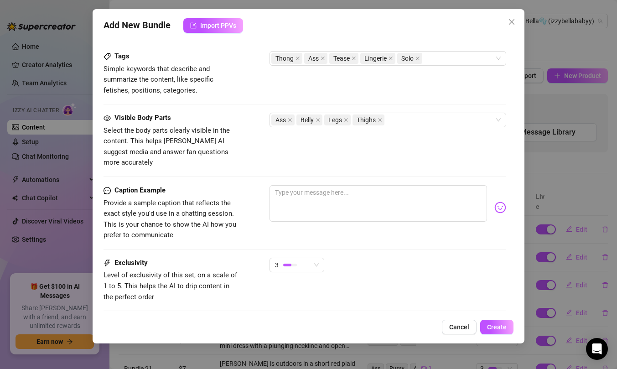
type textarea "[PERSON_NAME] teases in a loose pink t-shirt and black lace thong, lifting her …"
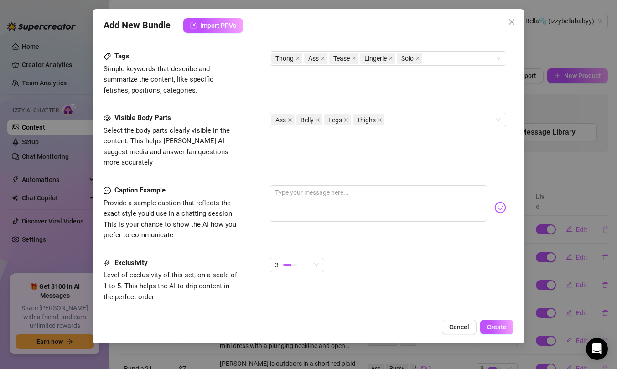
type textarea "[PERSON_NAME] teases in a loose pink t-shirt and black lace thong, lifting her …"
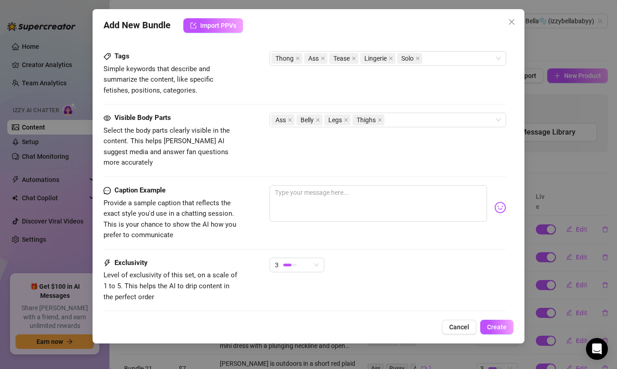
type textarea "[PERSON_NAME] teases in a loose pink t-shirt and black lace thong, lifting her …"
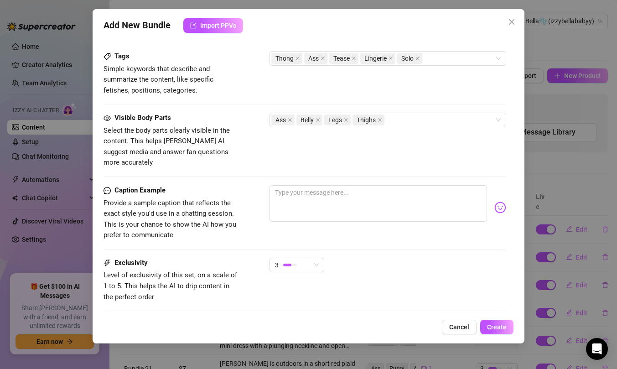
type textarea "[PERSON_NAME] teases in a loose pink t-shirt and black lace thong, lifting her …"
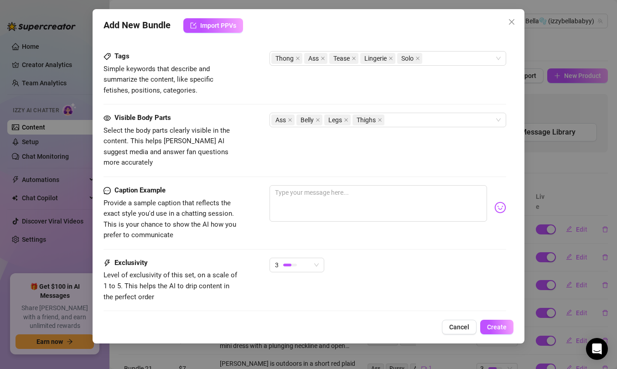
type textarea "[PERSON_NAME] teases in a loose pink t-shirt and black lace thong, lifting her …"
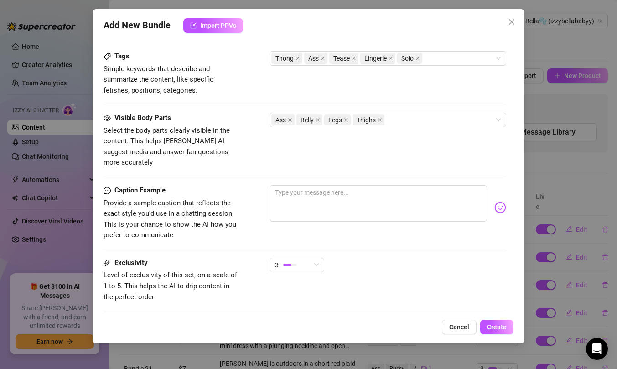
type textarea "[PERSON_NAME] teases in a loose pink t-shirt and black lace thong, lifting her …"
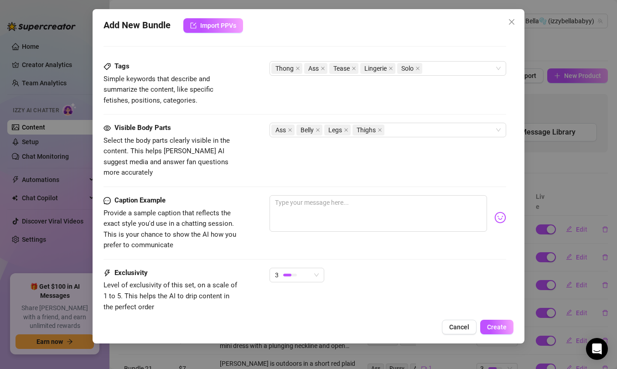
type textarea "[PERSON_NAME] teases in a loose pink t-shirt and black lace thong, lifting her …"
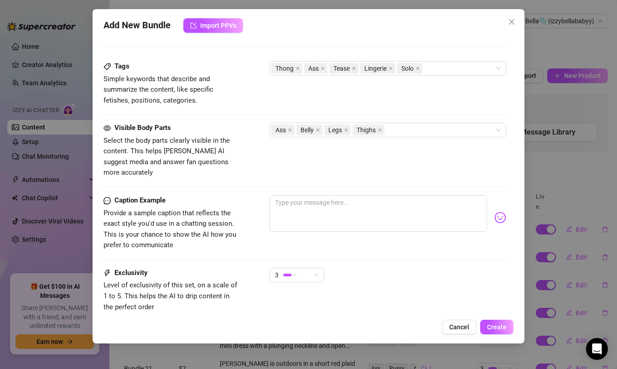
type textarea "[PERSON_NAME] teases in a loose pink t-shirt and black lace thong, lifting her …"
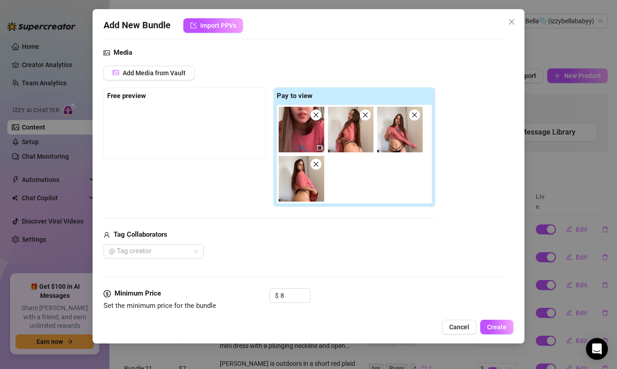
scroll to position [0, 0]
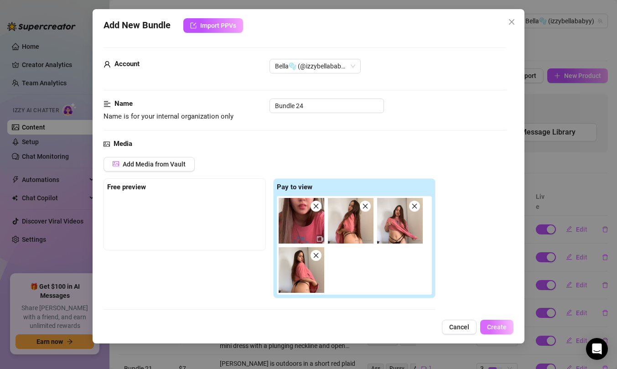
click at [491, 323] on button "Create" at bounding box center [496, 327] width 33 height 15
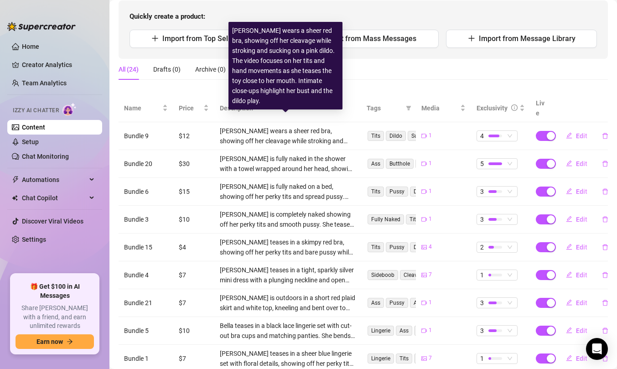
scroll to position [95, 0]
